Goal: Task Accomplishment & Management: Use online tool/utility

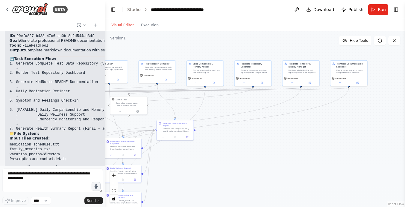
scroll to position [6328, 0]
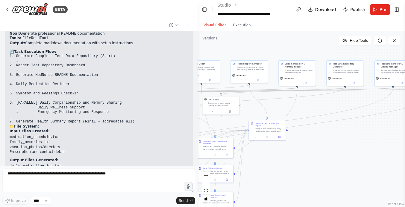
drag, startPoint x: 105, startPoint y: 96, endPoint x: 198, endPoint y: 97, distance: 93.0
click at [198, 97] on div "BETA Hello! I'm the CrewAI assistant. What kind of automation do you want to bu…" at bounding box center [202, 103] width 405 height 207
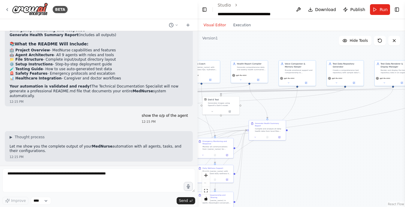
scroll to position [4583, 0]
click at [302, 8] on button at bounding box center [298, 9] width 10 height 11
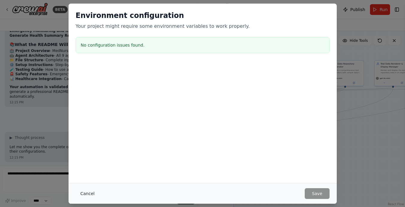
click at [85, 195] on button "Cancel" at bounding box center [88, 193] width 24 height 11
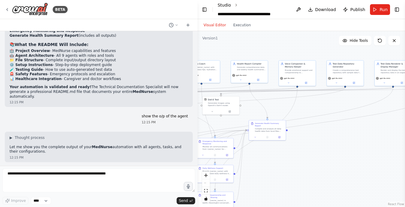
click at [228, 3] on link "Studio" at bounding box center [223, 5] width 13 height 5
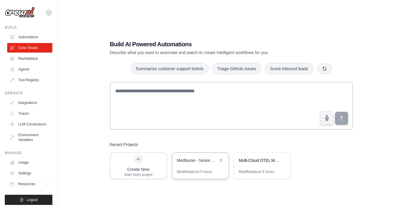
click at [189, 161] on div "MedNurse - Senior Care AI Companion" at bounding box center [197, 161] width 41 height 6
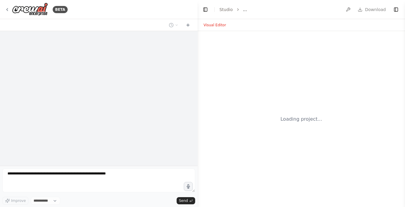
select select "****"
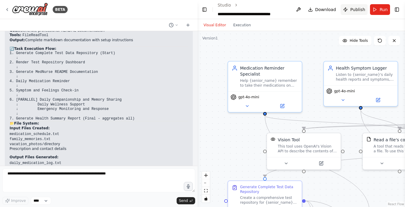
scroll to position [5042, 0]
click at [360, 10] on span "Publish" at bounding box center [357, 10] width 15 height 6
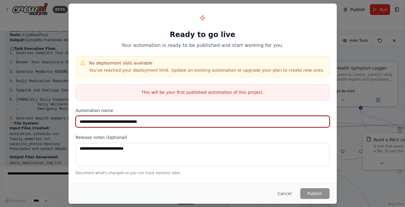
drag, startPoint x: 80, startPoint y: 122, endPoint x: 164, endPoint y: 122, distance: 84.3
click at [164, 122] on input "**********" at bounding box center [203, 121] width 254 height 11
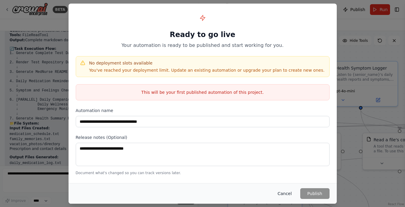
click at [285, 193] on button "Cancel" at bounding box center [284, 193] width 24 height 11
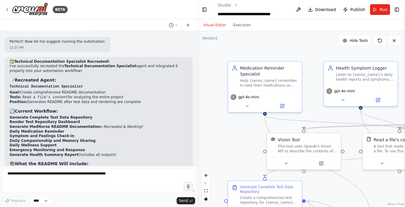
scroll to position [4462, 0]
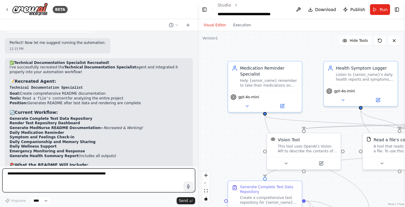
click at [46, 178] on textarea at bounding box center [98, 181] width 193 height 24
type textarea "**********"
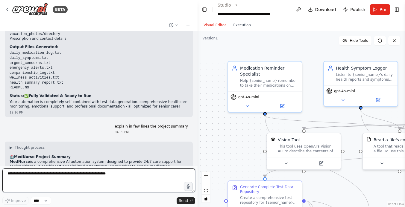
scroll to position [5157, 0]
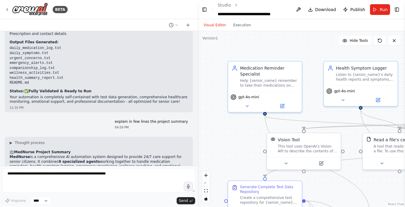
drag, startPoint x: 10, startPoint y: 92, endPoint x: 71, endPoint y: 152, distance: 85.6
click at [71, 152] on div "▶ Thought process 🏥 MedNurse Project Summary MedNurse is a comprehensive AI aut…" at bounding box center [99, 182] width 178 height 83
copy div "MedNurse is a comprehensive AI automation system designed to provide 24/7 care …"
click at [205, 106] on div ".deletable-edge-delete-btn { width: 20px; height: 20px; border: 0px solid #ffff…" at bounding box center [300, 119] width 207 height 176
